Goal: Information Seeking & Learning: Learn about a topic

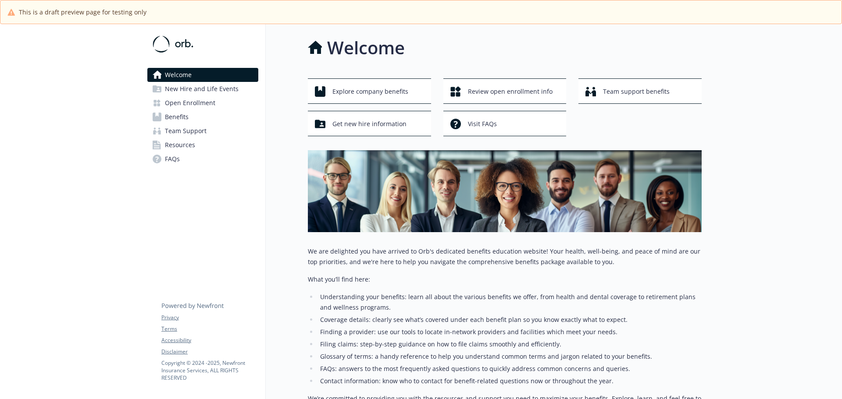
click at [192, 112] on link "Benefits" at bounding box center [202, 117] width 111 height 14
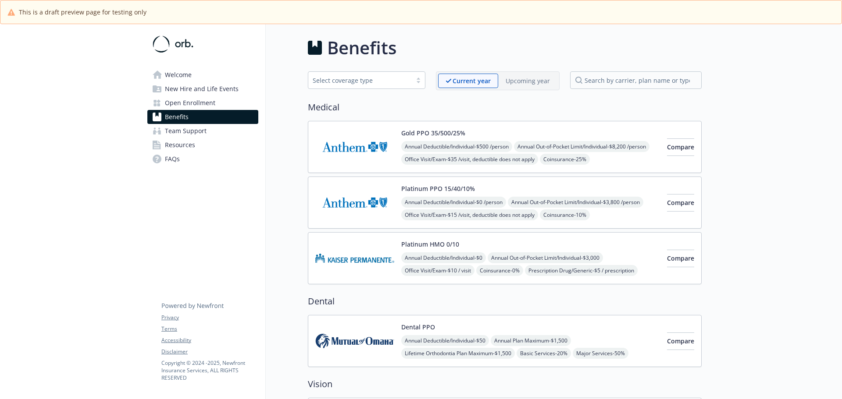
click at [356, 157] on img at bounding box center [354, 146] width 79 height 37
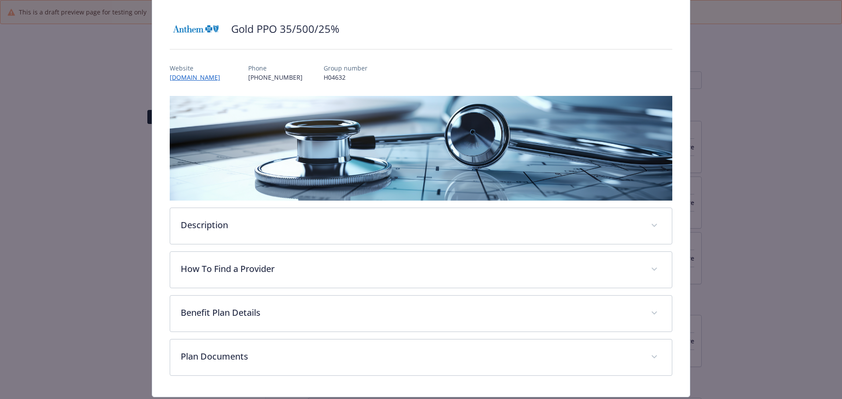
scroll to position [77, 0]
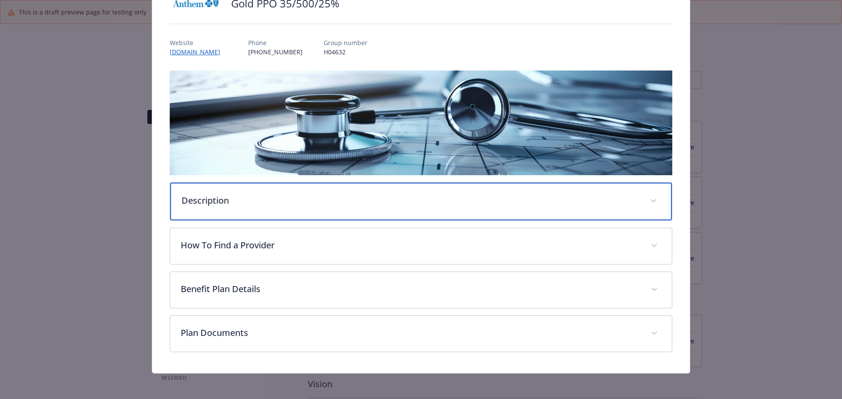
click at [225, 198] on p "Description" at bounding box center [411, 200] width 458 height 13
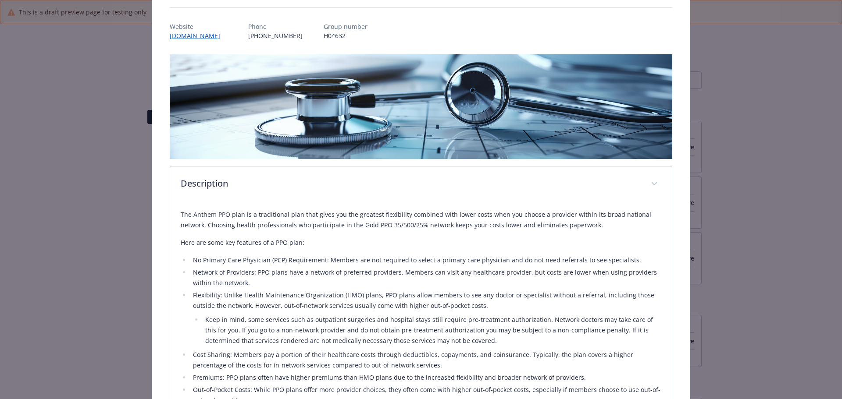
scroll to position [0, 0]
